Goal: Task Accomplishment & Management: Use online tool/utility

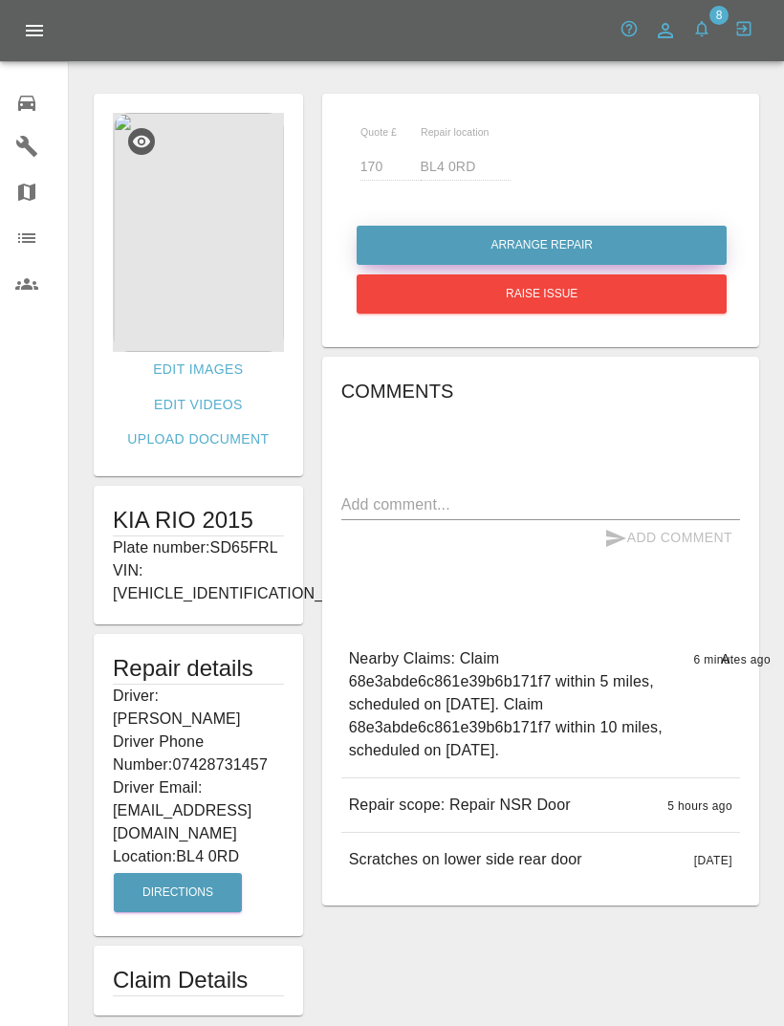
click at [637, 229] on button "Arrange Repair" at bounding box center [542, 245] width 370 height 39
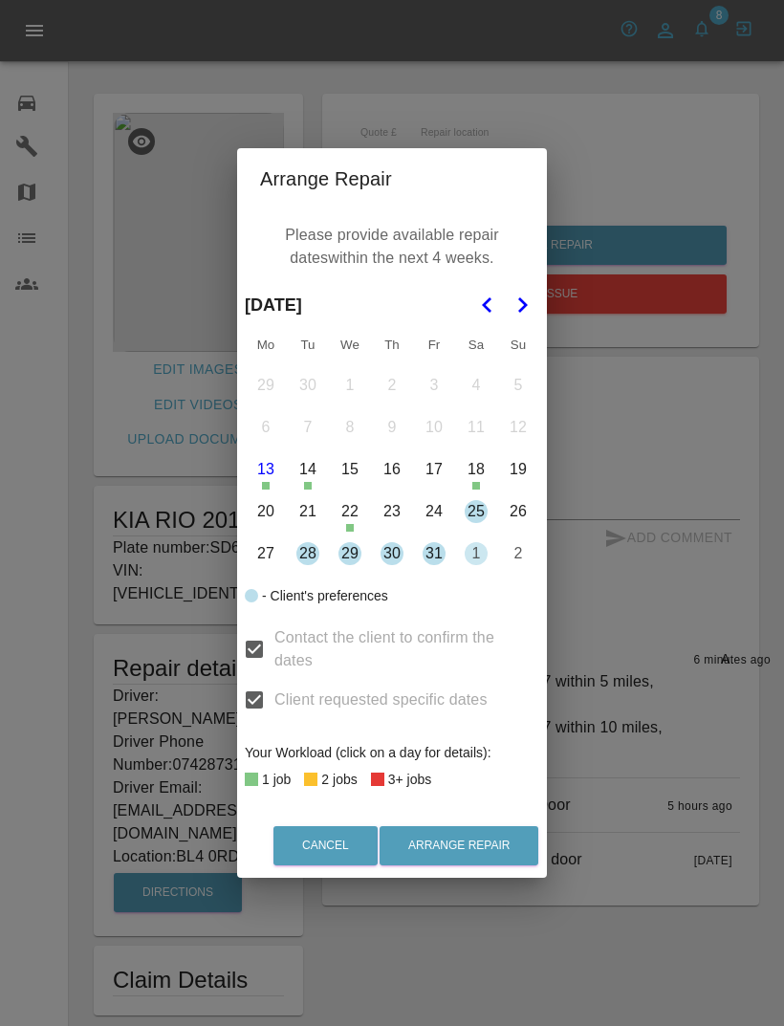
click at [301, 554] on button "28" at bounding box center [308, 554] width 40 height 40
click at [347, 551] on button "29" at bounding box center [350, 554] width 40 height 40
click at [387, 573] on button "30" at bounding box center [392, 554] width 40 height 40
click at [433, 558] on button "31" at bounding box center [434, 554] width 40 height 40
click at [476, 484] on button "18" at bounding box center [476, 469] width 40 height 40
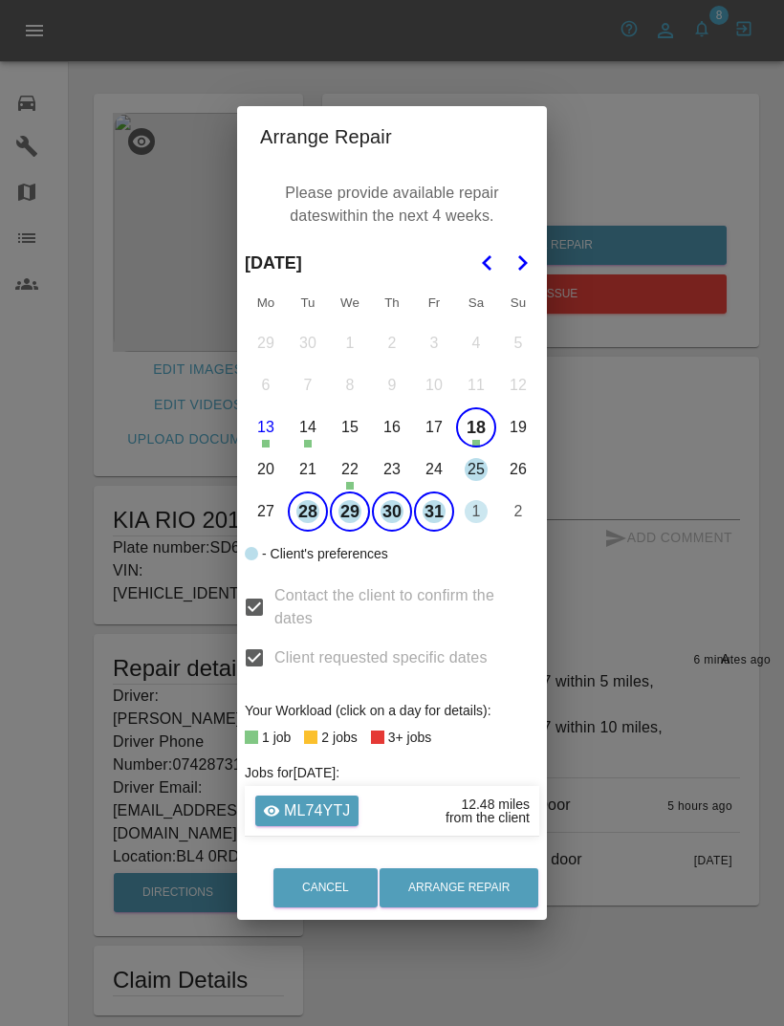
click at [468, 464] on button "25" at bounding box center [476, 469] width 40 height 40
click at [482, 424] on button "18" at bounding box center [476, 427] width 40 height 40
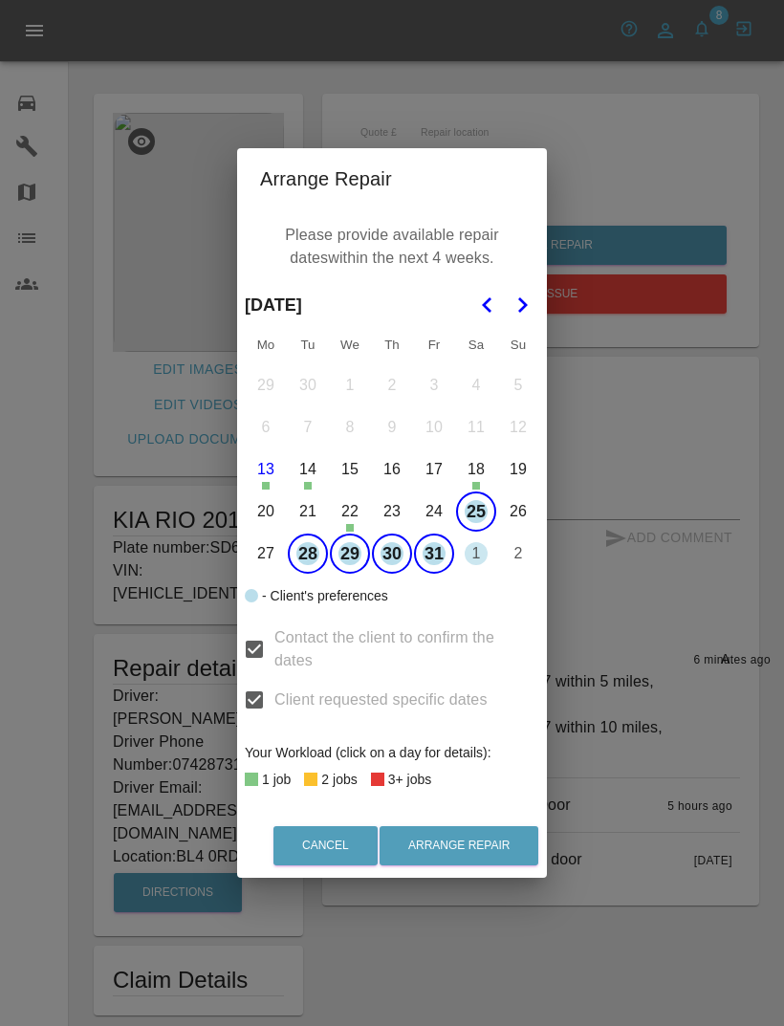
click at [466, 549] on button "1" at bounding box center [476, 554] width 40 height 40
click at [454, 854] on button "Arrange Repair" at bounding box center [459, 845] width 159 height 39
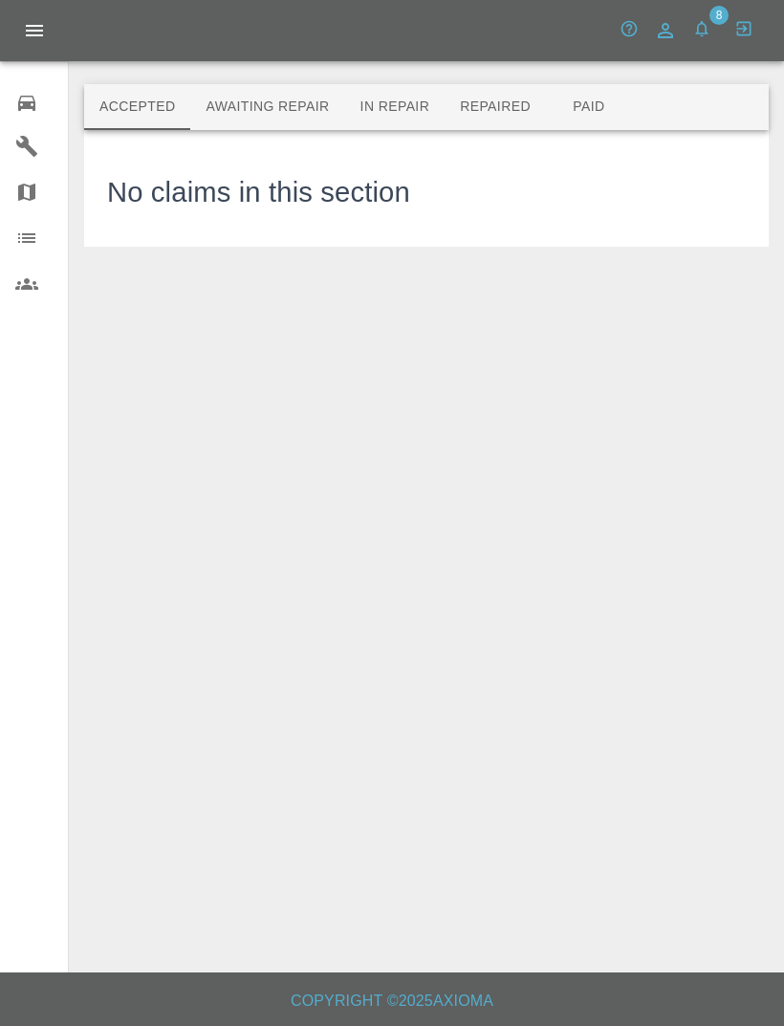
click at [258, 129] on button "Awaiting Repair" at bounding box center [267, 107] width 154 height 46
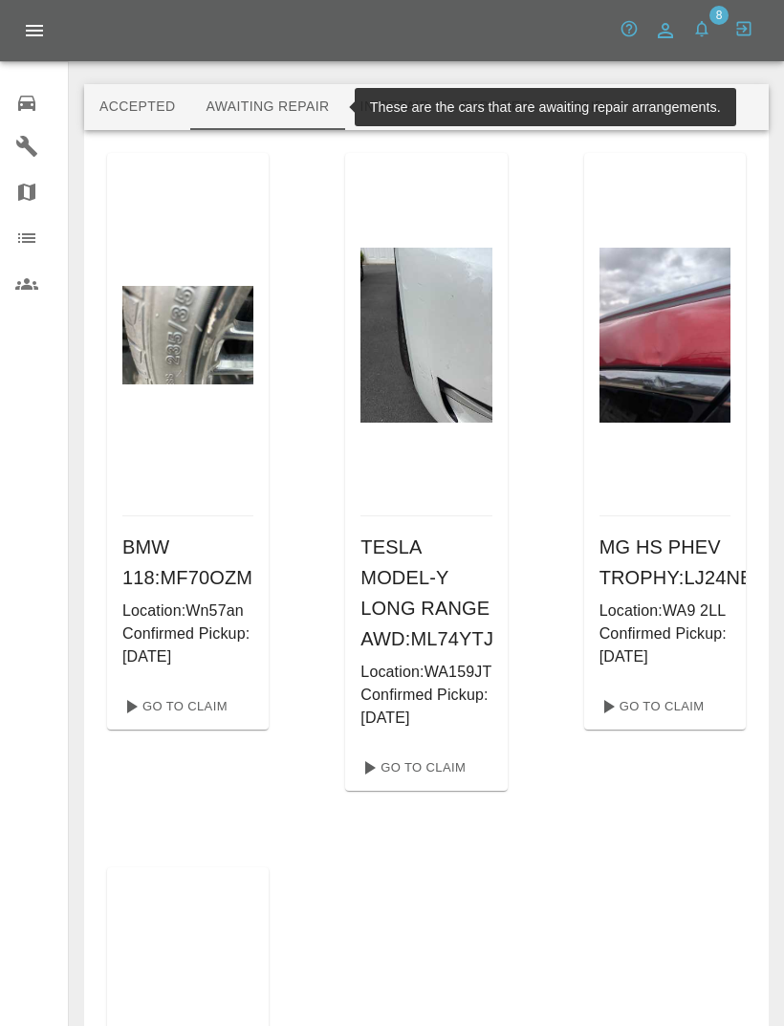
click at [409, 103] on button "In Repair" at bounding box center [395, 107] width 100 height 46
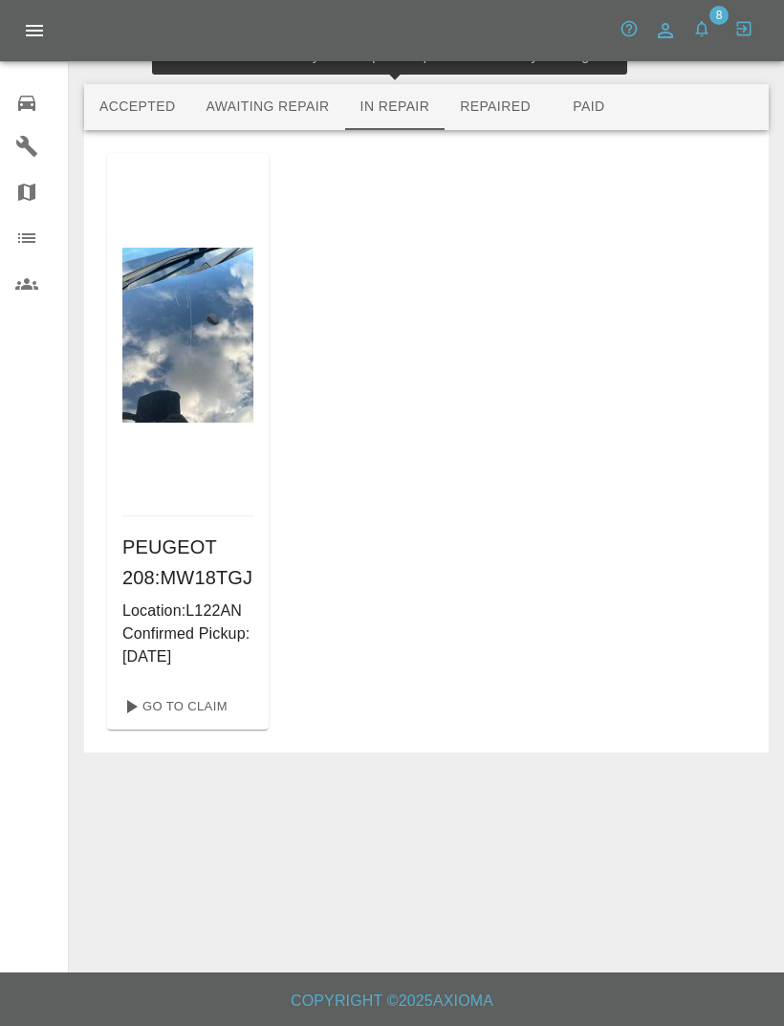
click at [515, 111] on button "Repaired" at bounding box center [495, 107] width 101 height 46
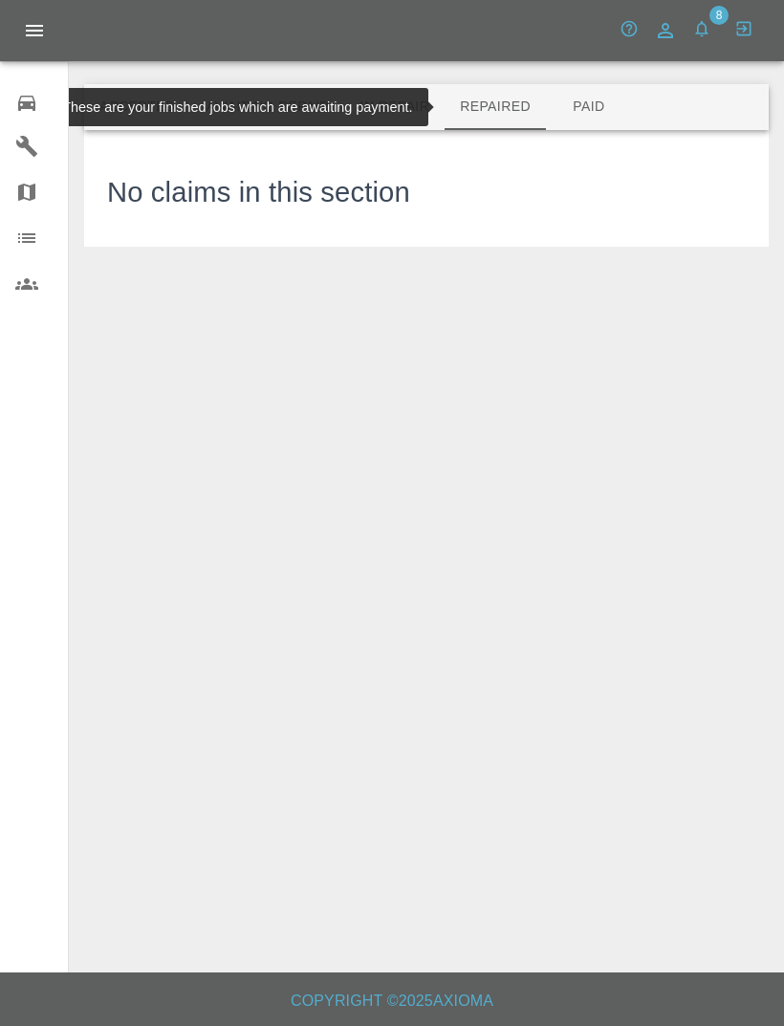
click at [386, 122] on button "In Repair" at bounding box center [395, 107] width 100 height 46
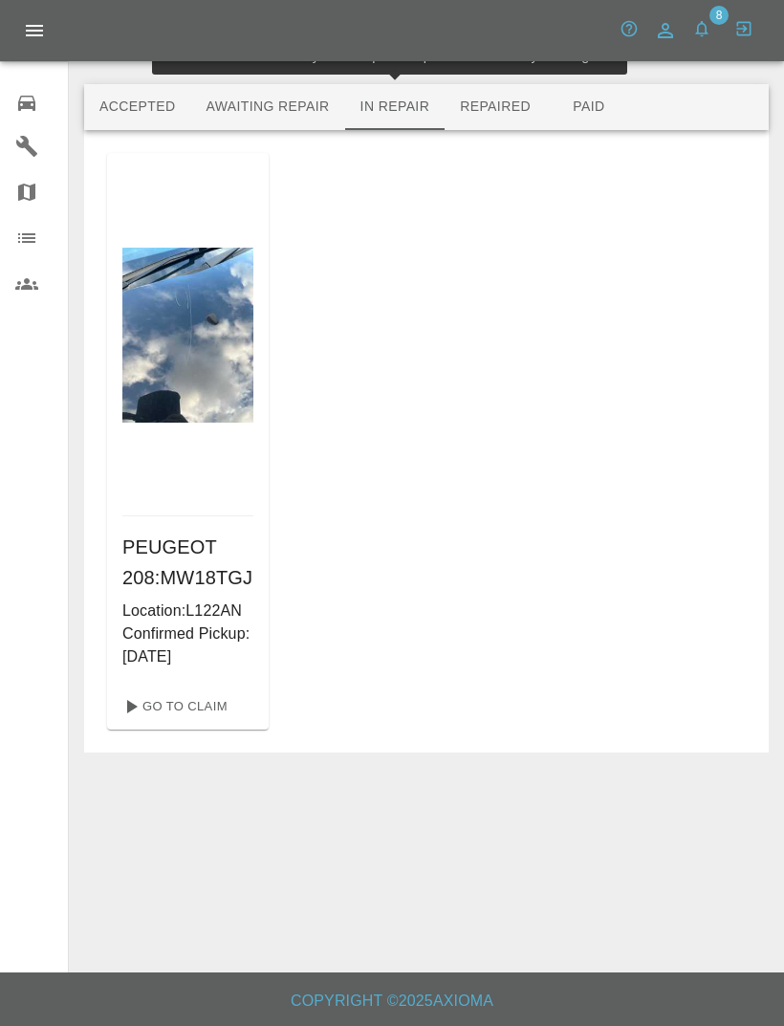
click at [186, 502] on div at bounding box center [187, 334] width 131 height 363
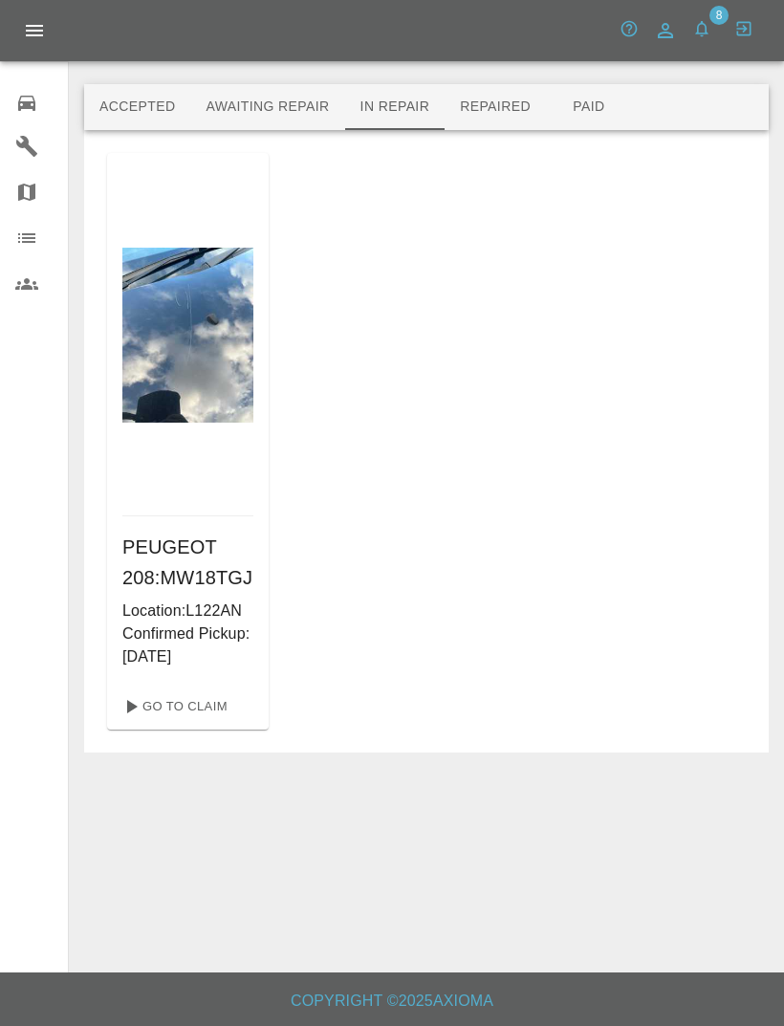
click at [187, 668] on p "Confirmed Pickup: [DATE]" at bounding box center [187, 646] width 131 height 46
click at [193, 722] on link "Go To Claim" at bounding box center [174, 706] width 118 height 31
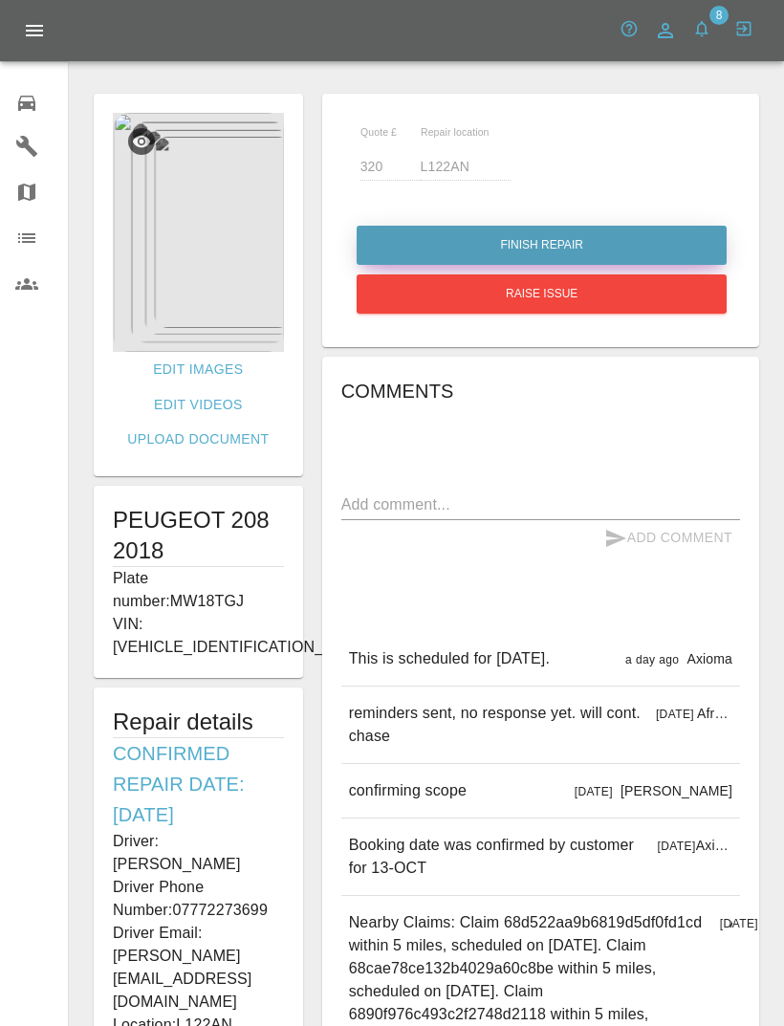
click at [598, 239] on button "Finish Repair" at bounding box center [542, 245] width 370 height 39
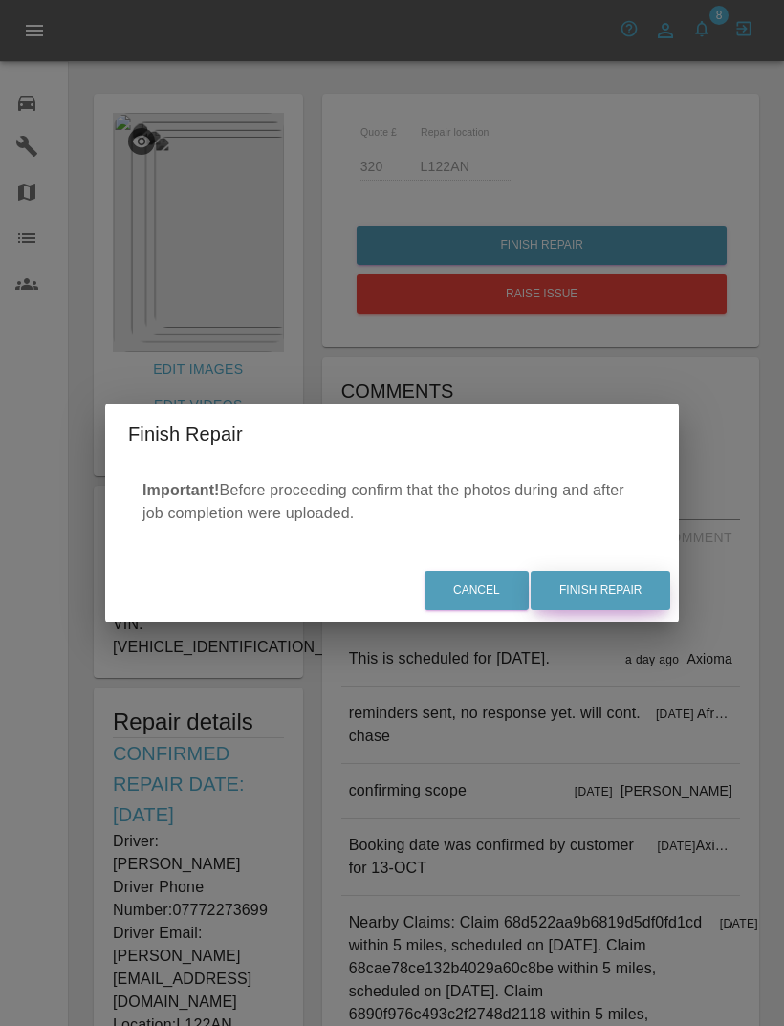
click at [611, 580] on button "Finish Repair" at bounding box center [601, 590] width 140 height 39
click at [712, 403] on div "Finish Repair Important! Before proceeding confirm that the photos during and a…" at bounding box center [392, 513] width 784 height 1026
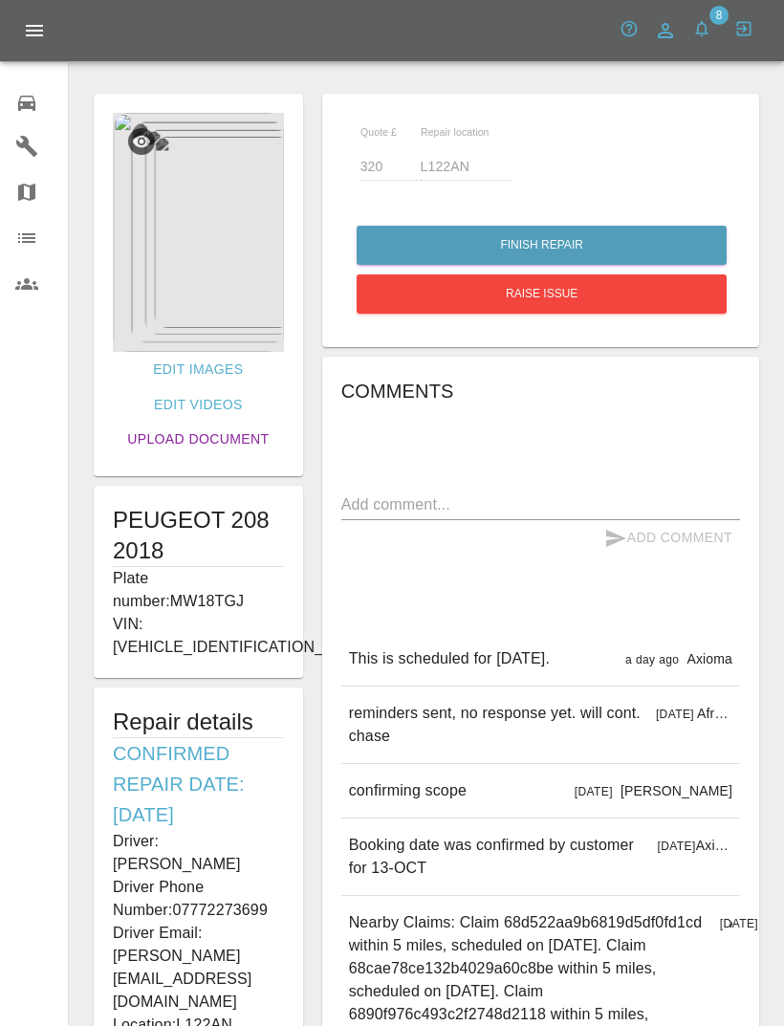
click at [241, 444] on link "Upload Document" at bounding box center [198, 439] width 157 height 35
